Goal: Task Accomplishment & Management: Manage account settings

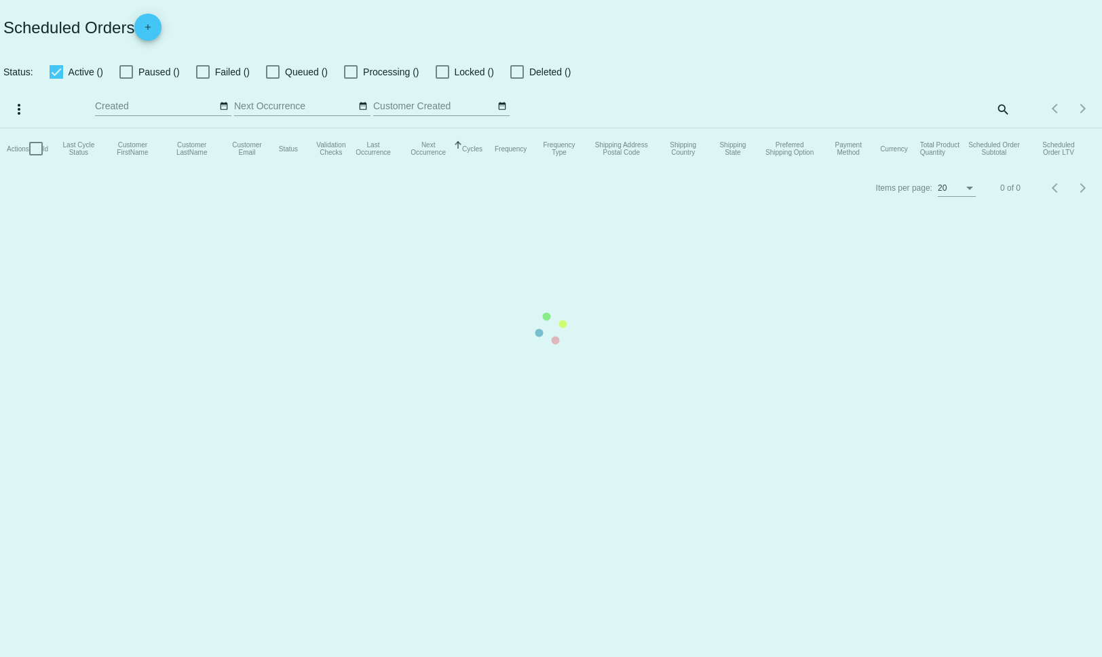
checkbox input "false"
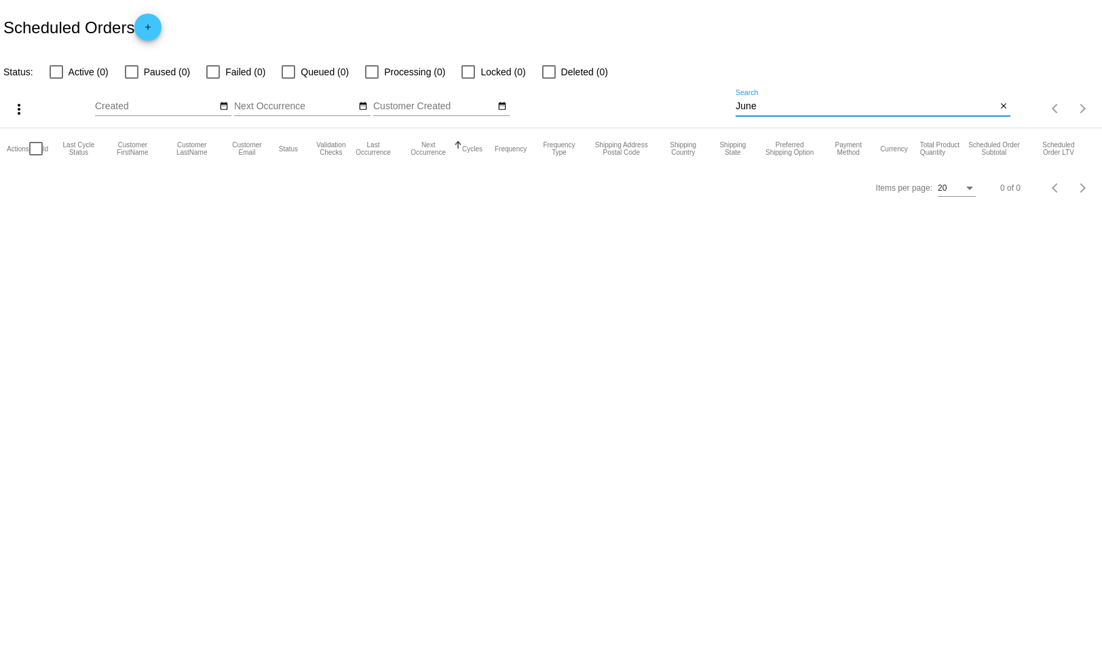
drag, startPoint x: 765, startPoint y: 109, endPoint x: 711, endPoint y: 106, distance: 55.0
click at [711, 106] on div "more_vert Aug Jan Feb Mar [DATE]" at bounding box center [551, 104] width 1102 height 48
paste input "[PERSON_NAME] [PERSON_NAME]"
click at [826, 102] on input "[PERSON_NAME]" at bounding box center [866, 106] width 261 height 11
type input "[PERSON_NAME]"
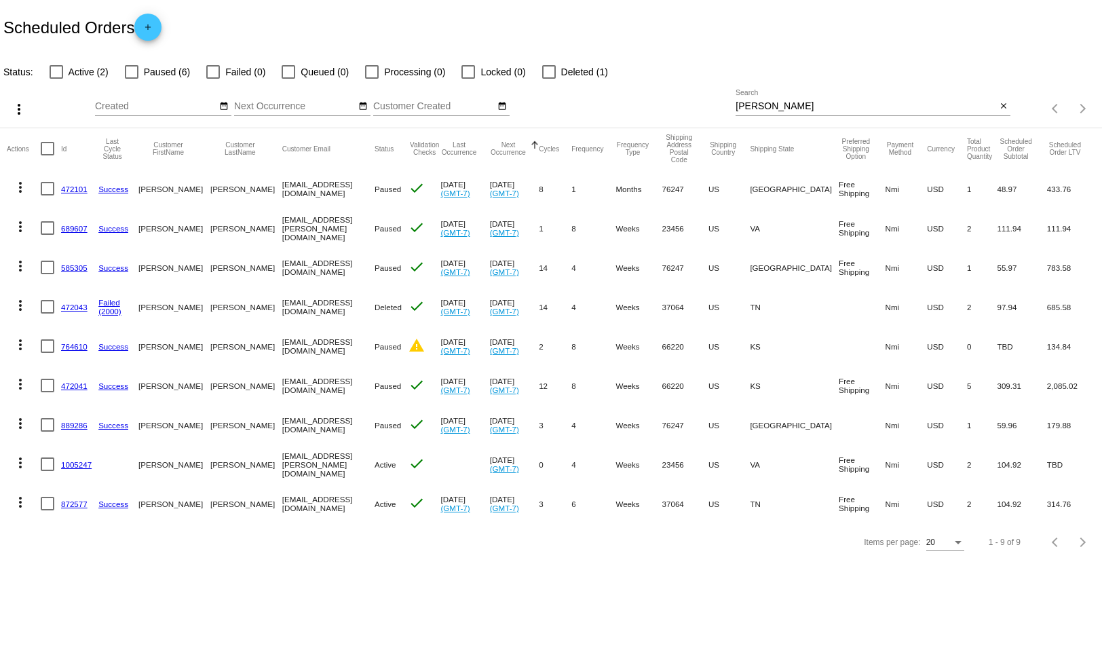
click at [71, 501] on link "872577" at bounding box center [74, 503] width 26 height 9
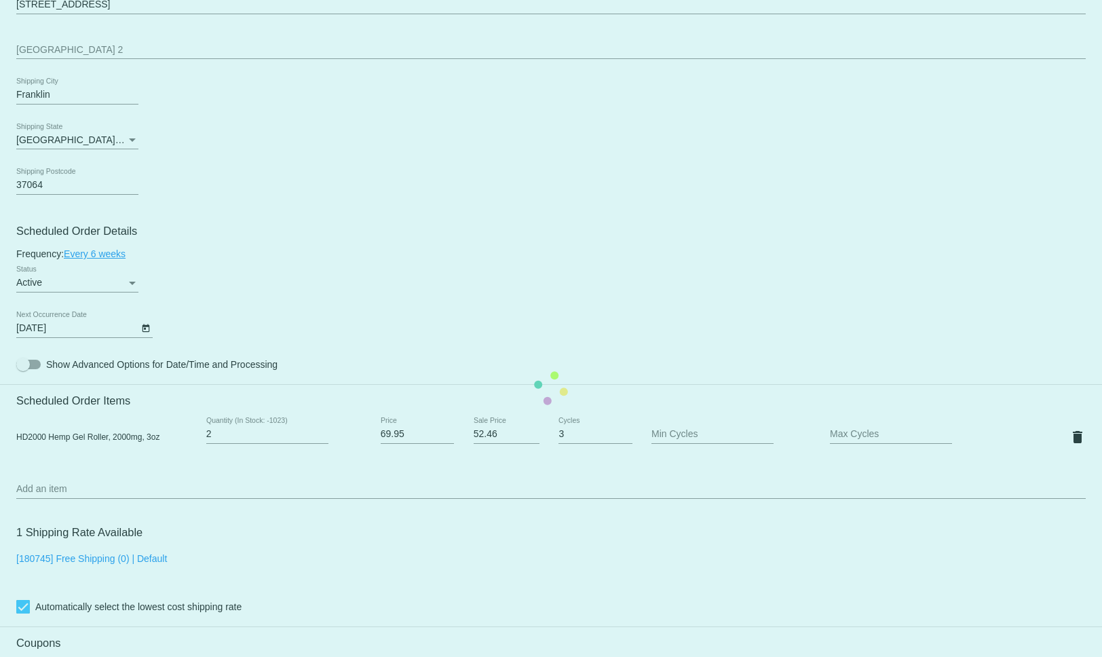
scroll to position [563, 0]
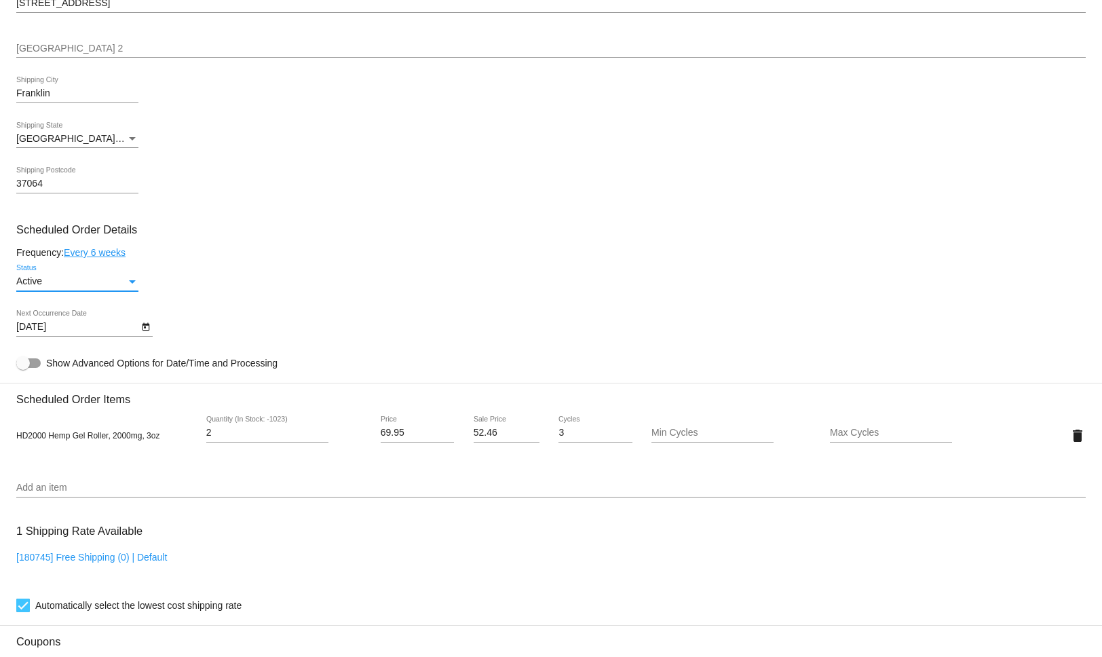
click at [131, 284] on div "Status" at bounding box center [132, 281] width 7 height 3
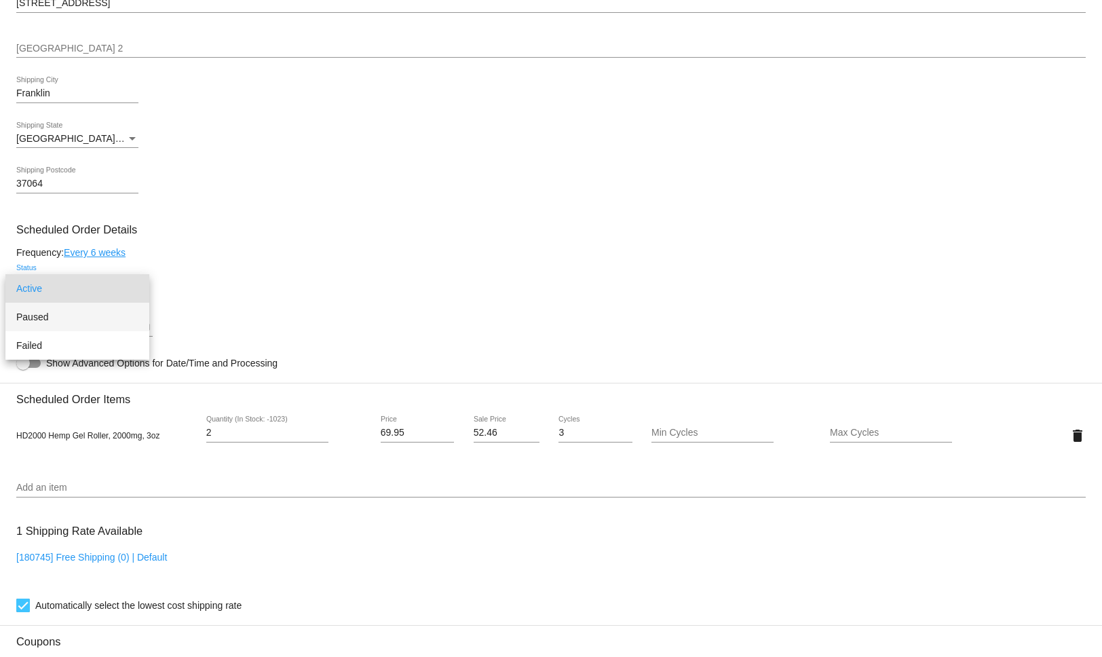
click at [94, 322] on span "Paused" at bounding box center [77, 317] width 122 height 29
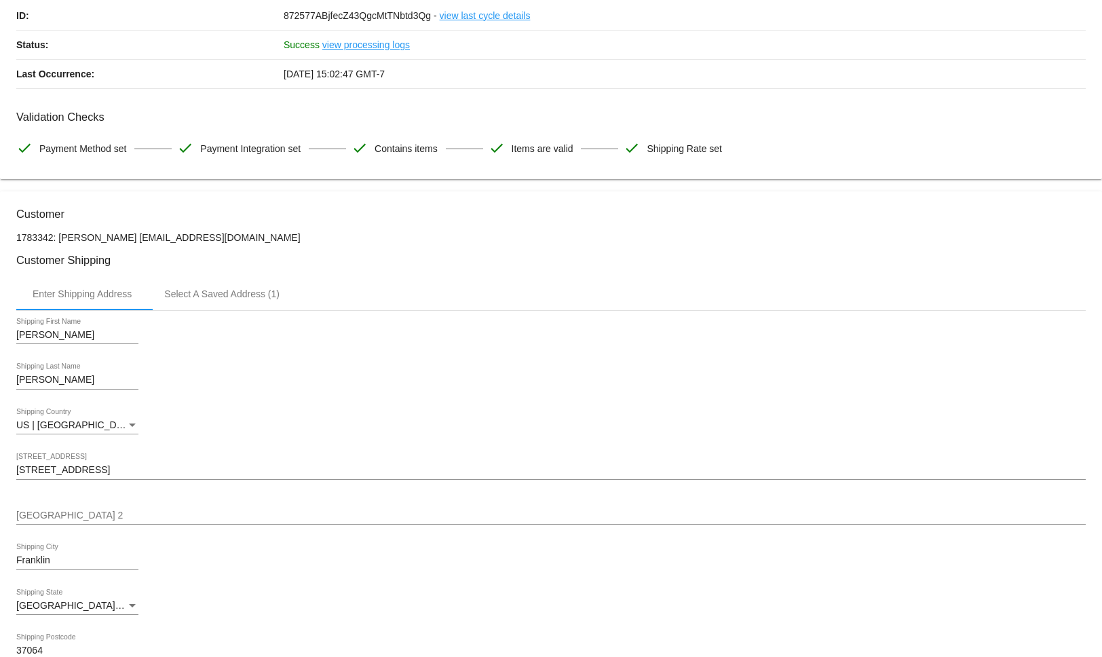
scroll to position [97, 0]
drag, startPoint x: 229, startPoint y: 235, endPoint x: 121, endPoint y: 242, distance: 107.4
click at [121, 242] on p "1783342: [PERSON_NAME] [EMAIL_ADDRESS][DOMAIN_NAME]" at bounding box center [550, 236] width 1069 height 11
copy p "[EMAIL_ADDRESS][DOMAIN_NAME]"
